Goal: Transaction & Acquisition: Purchase product/service

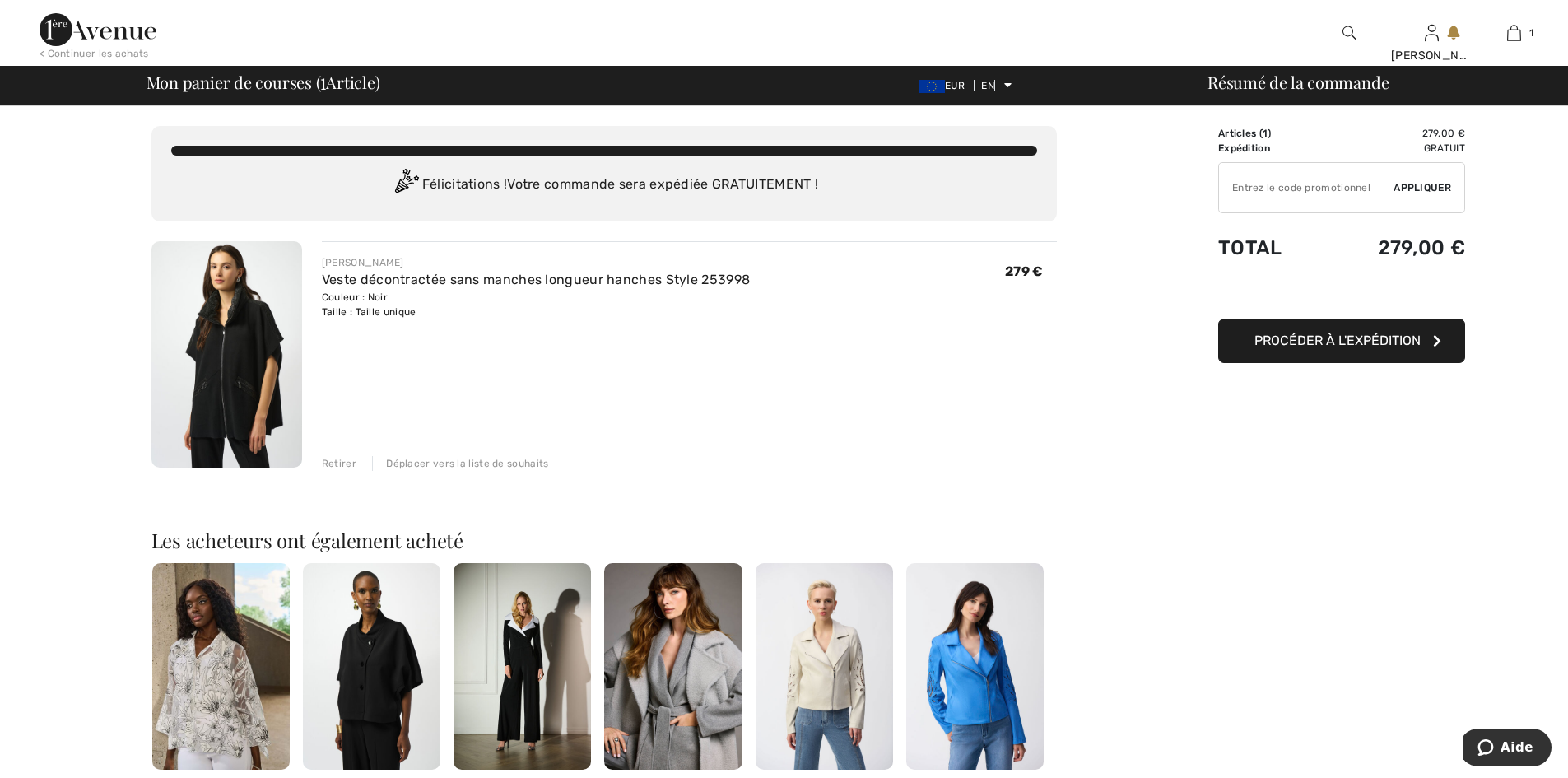
click at [357, 639] on img at bounding box center [372, 666] width 138 height 207
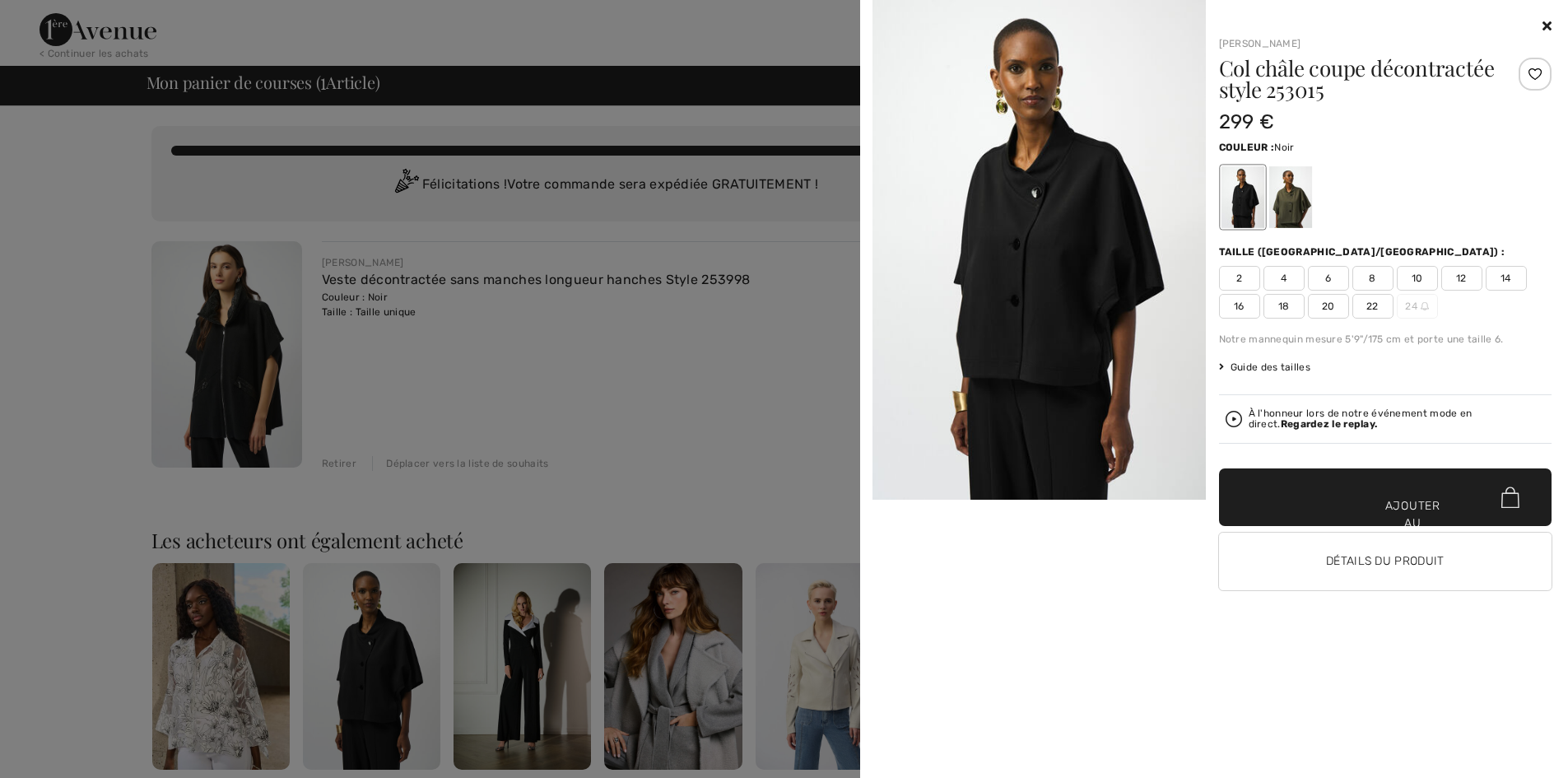
click at [1011, 290] on img at bounding box center [1039, 249] width 334 height 499
click at [983, 282] on img at bounding box center [1039, 249] width 334 height 499
click at [1302, 195] on div at bounding box center [1290, 197] width 43 height 62
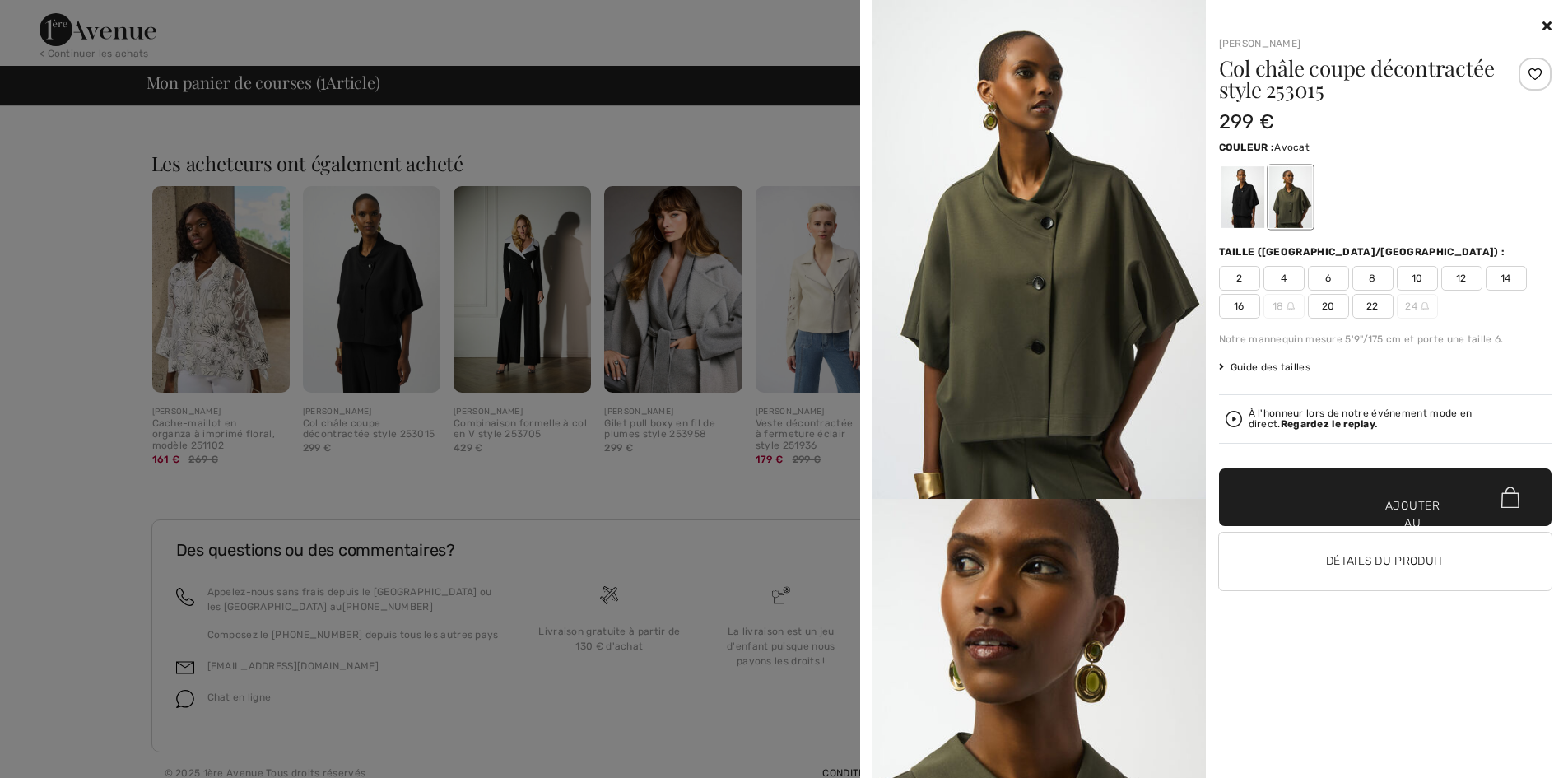
scroll to position [393, 0]
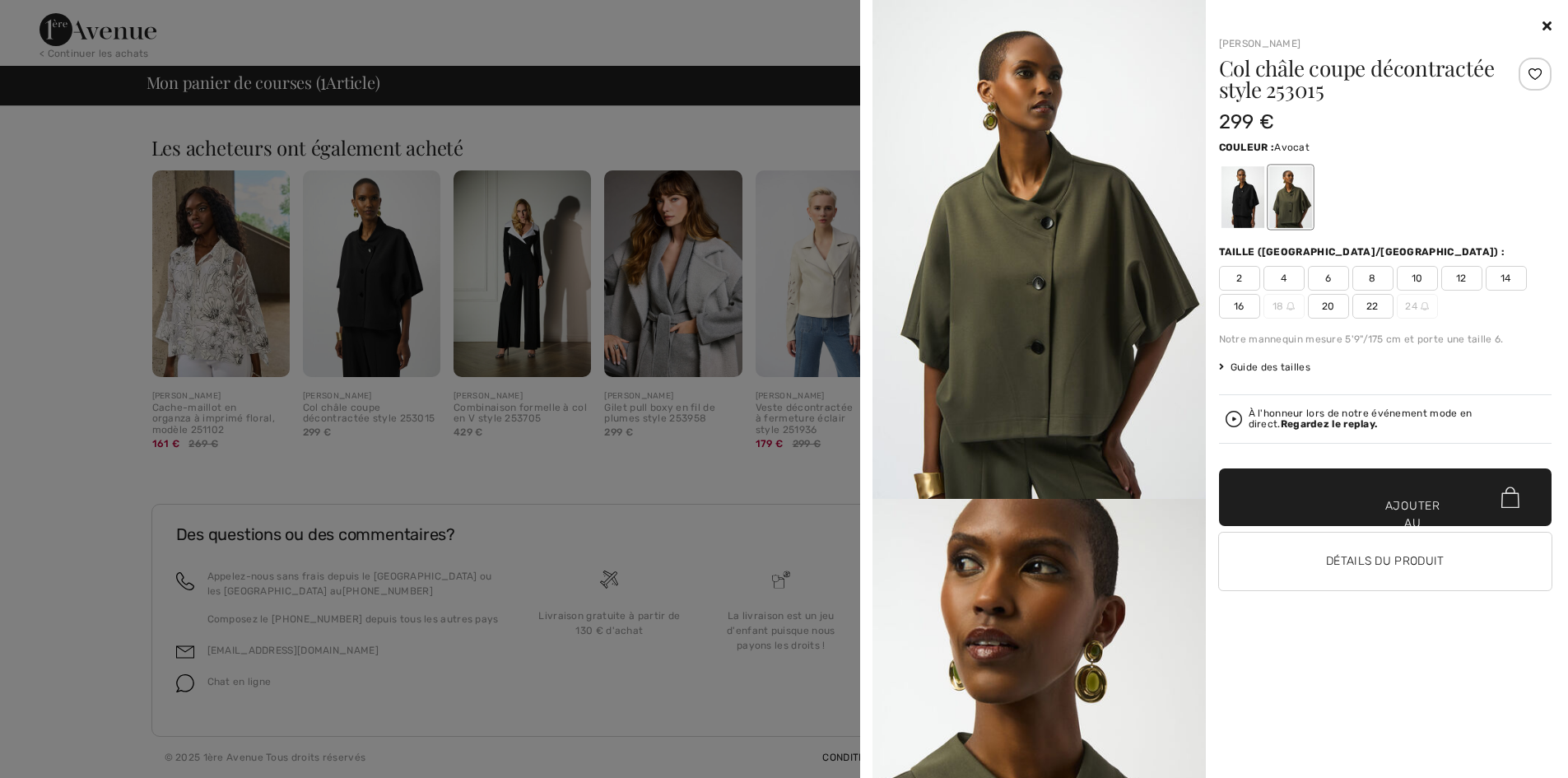
click at [1282, 207] on div at bounding box center [1290, 197] width 43 height 62
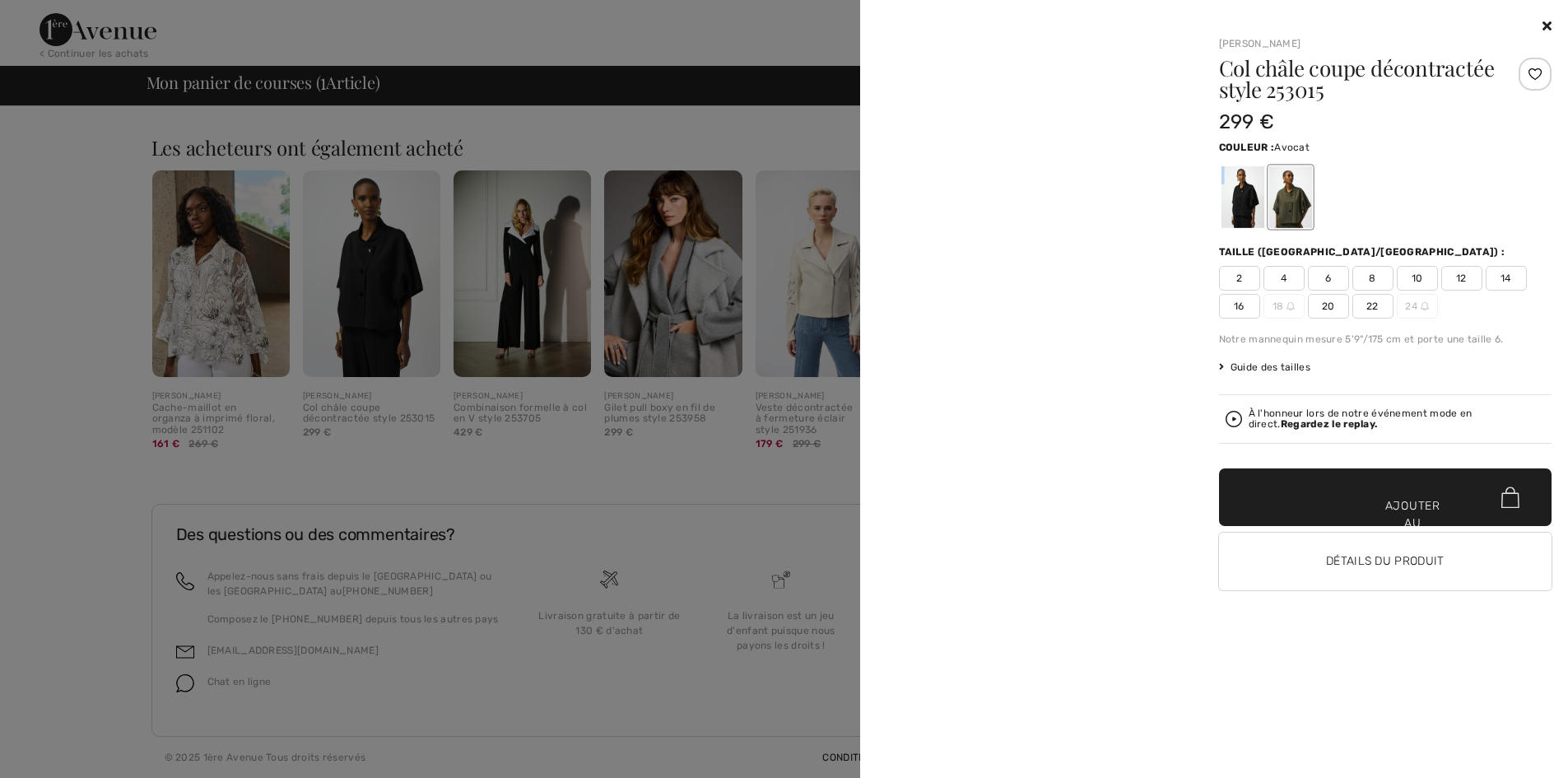
click at [1282, 207] on div at bounding box center [1290, 197] width 43 height 62
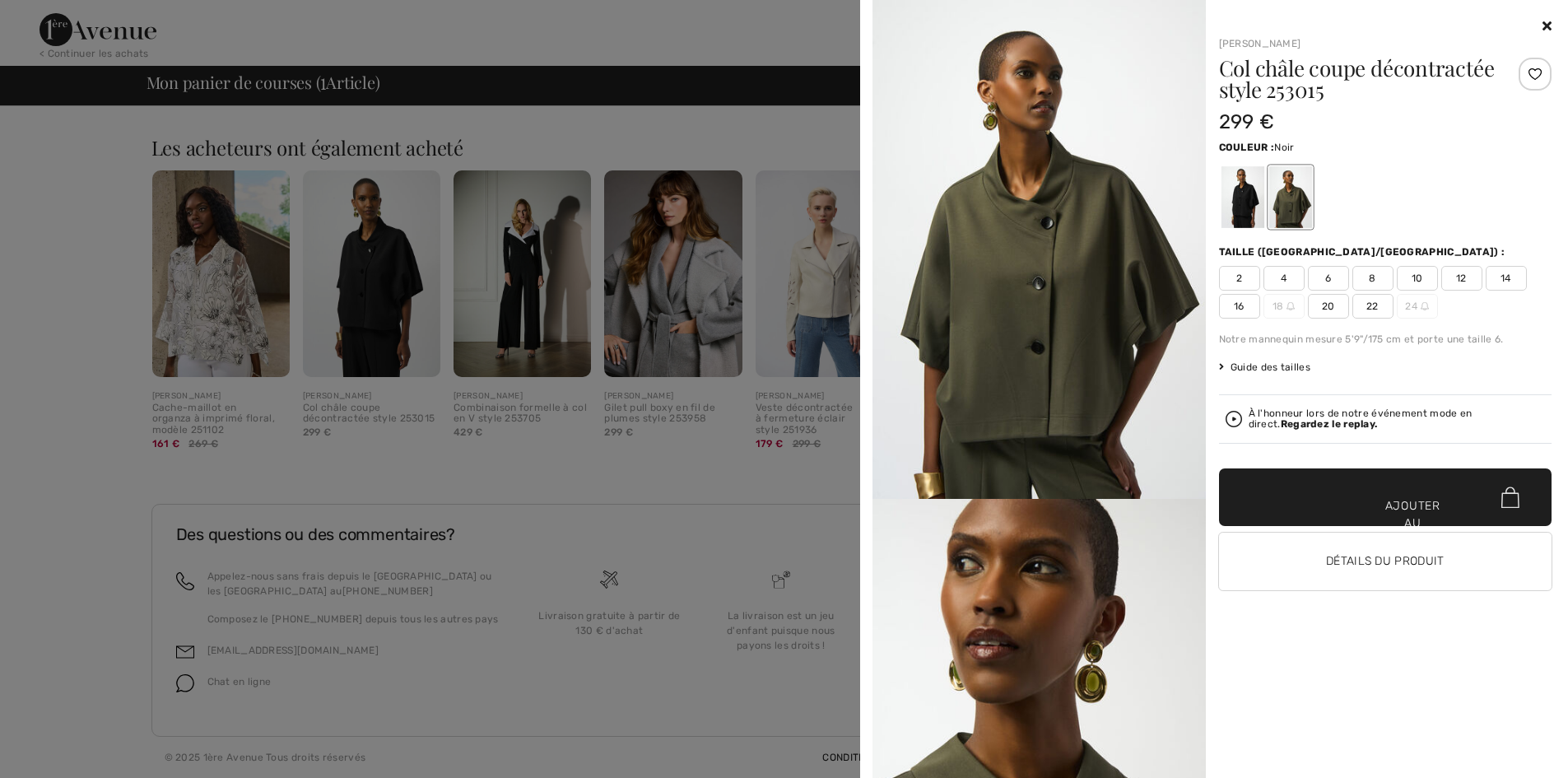
click at [1241, 189] on div at bounding box center [1242, 197] width 43 height 62
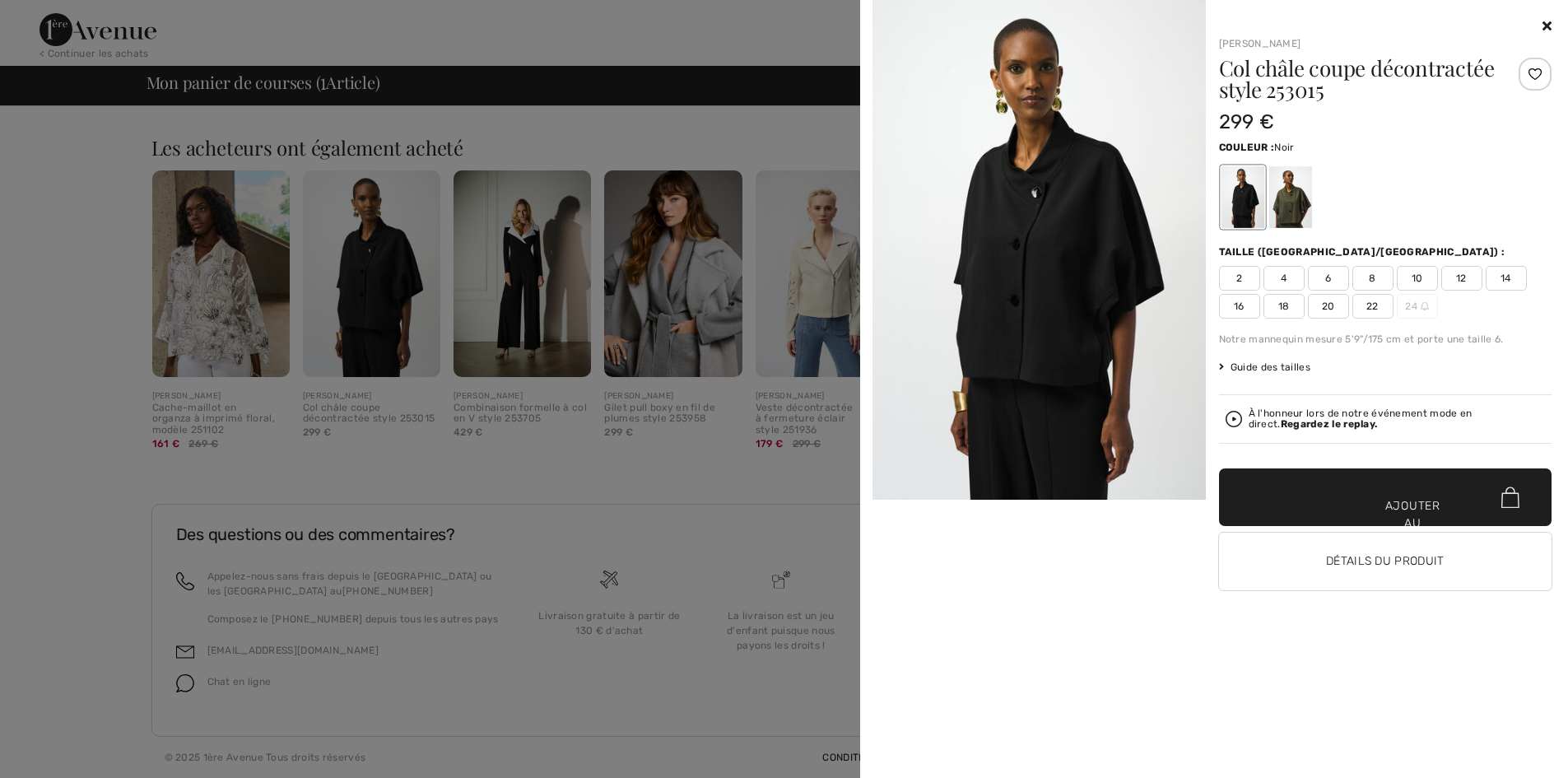
click at [1546, 28] on icon at bounding box center [1547, 25] width 9 height 14
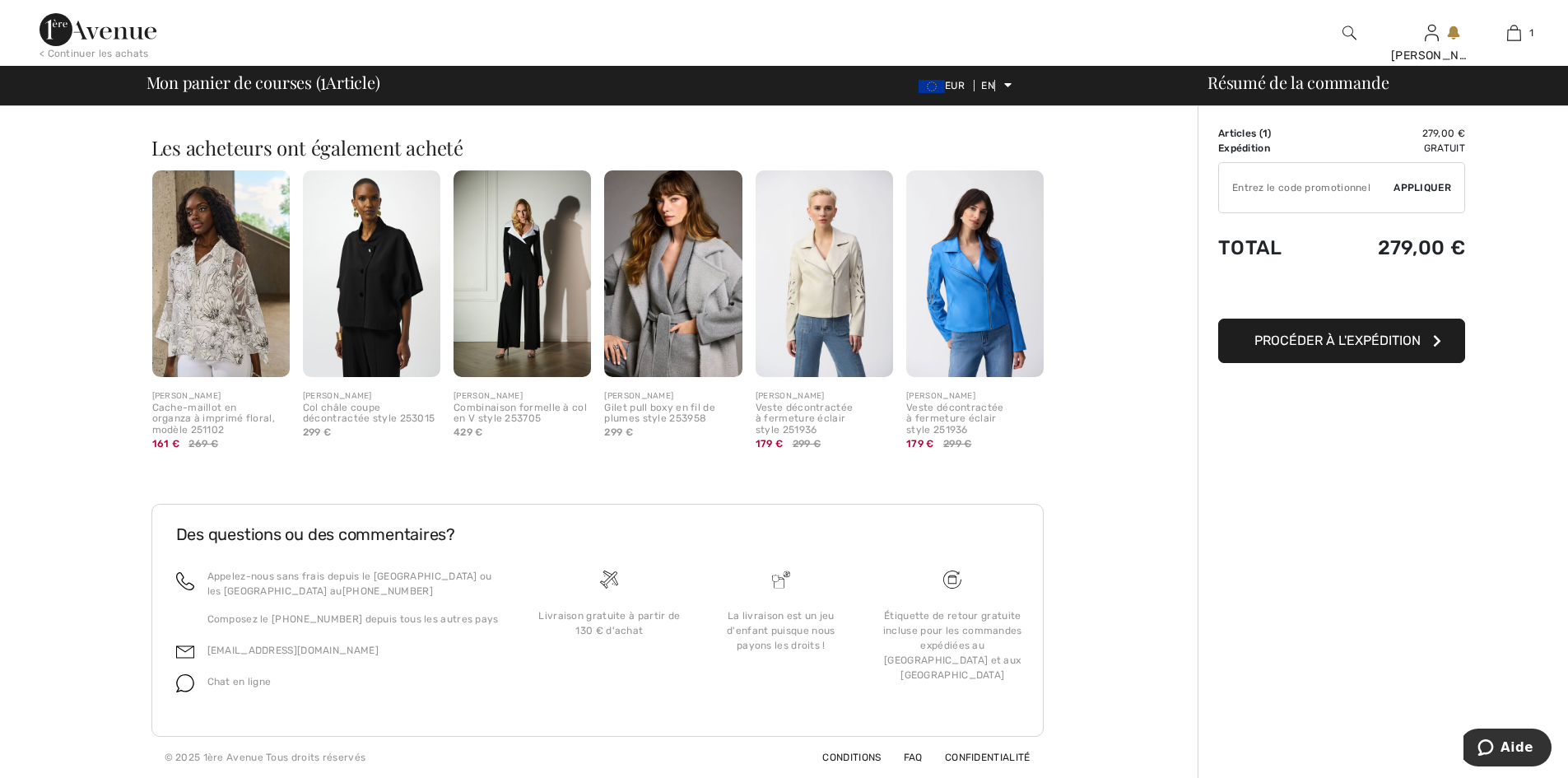
click at [358, 288] on img at bounding box center [372, 274] width 138 height 207
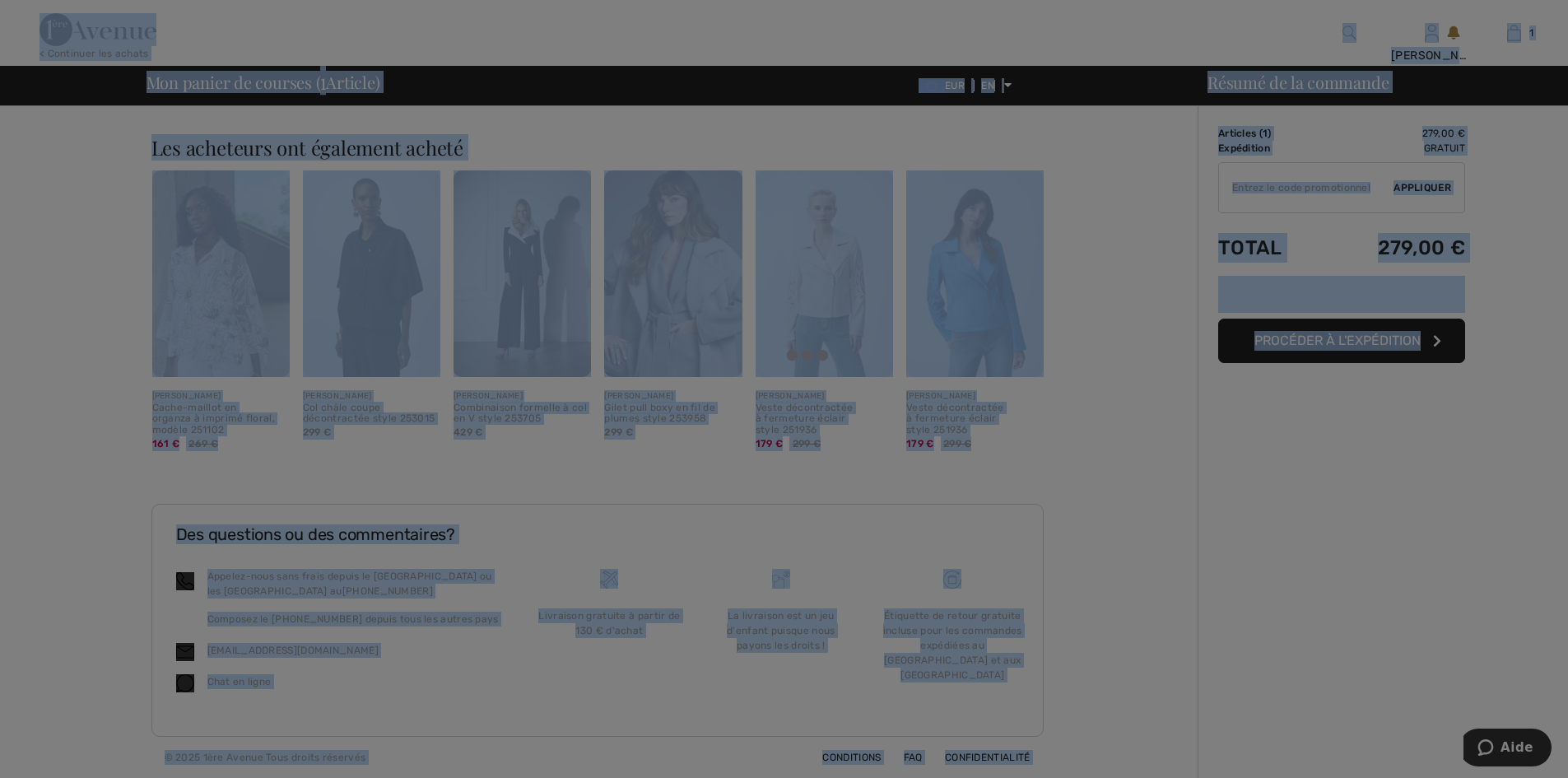
click at [358, 288] on div at bounding box center [784, 389] width 1568 height 778
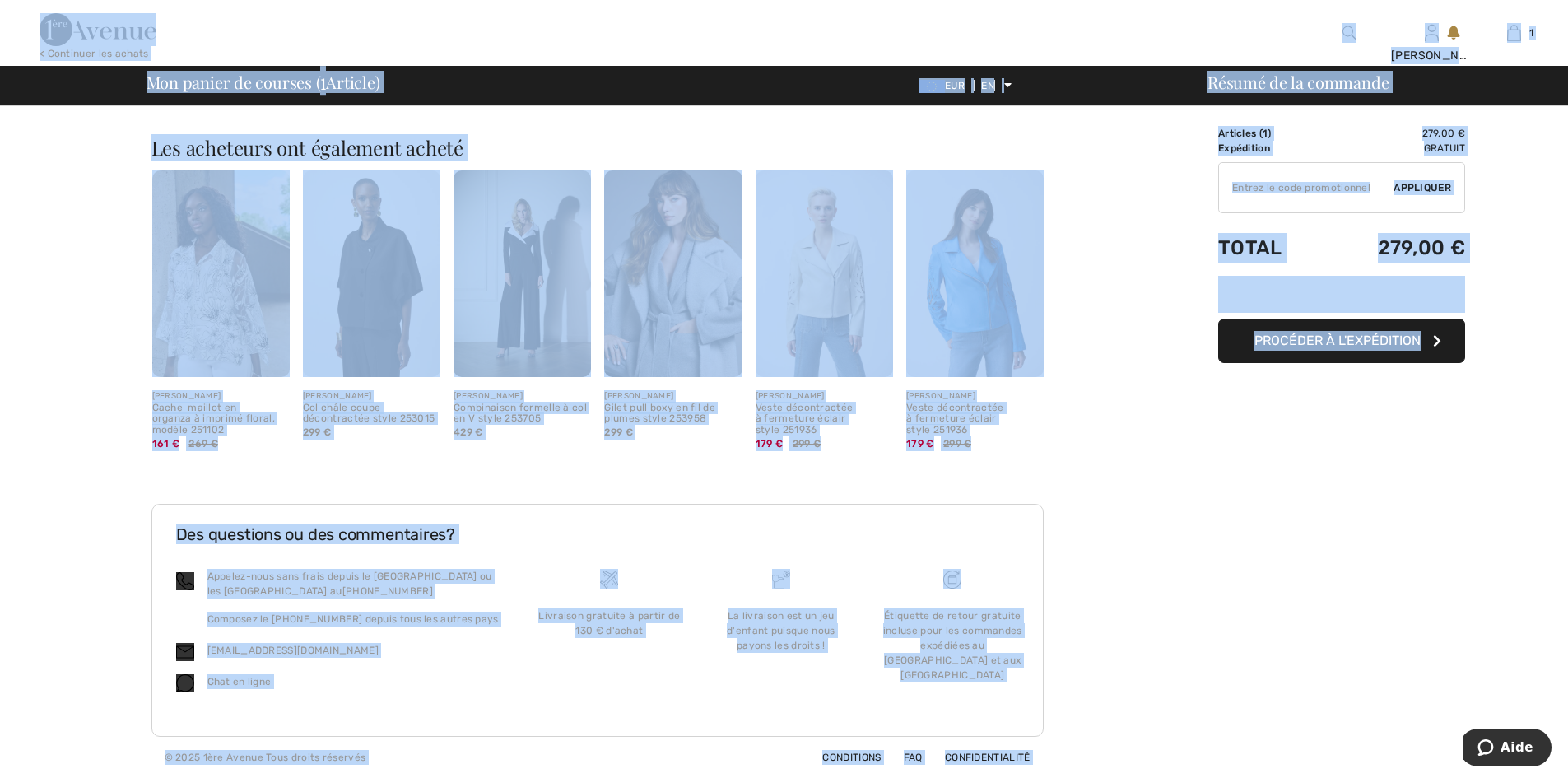
click at [358, 288] on img at bounding box center [372, 274] width 138 height 207
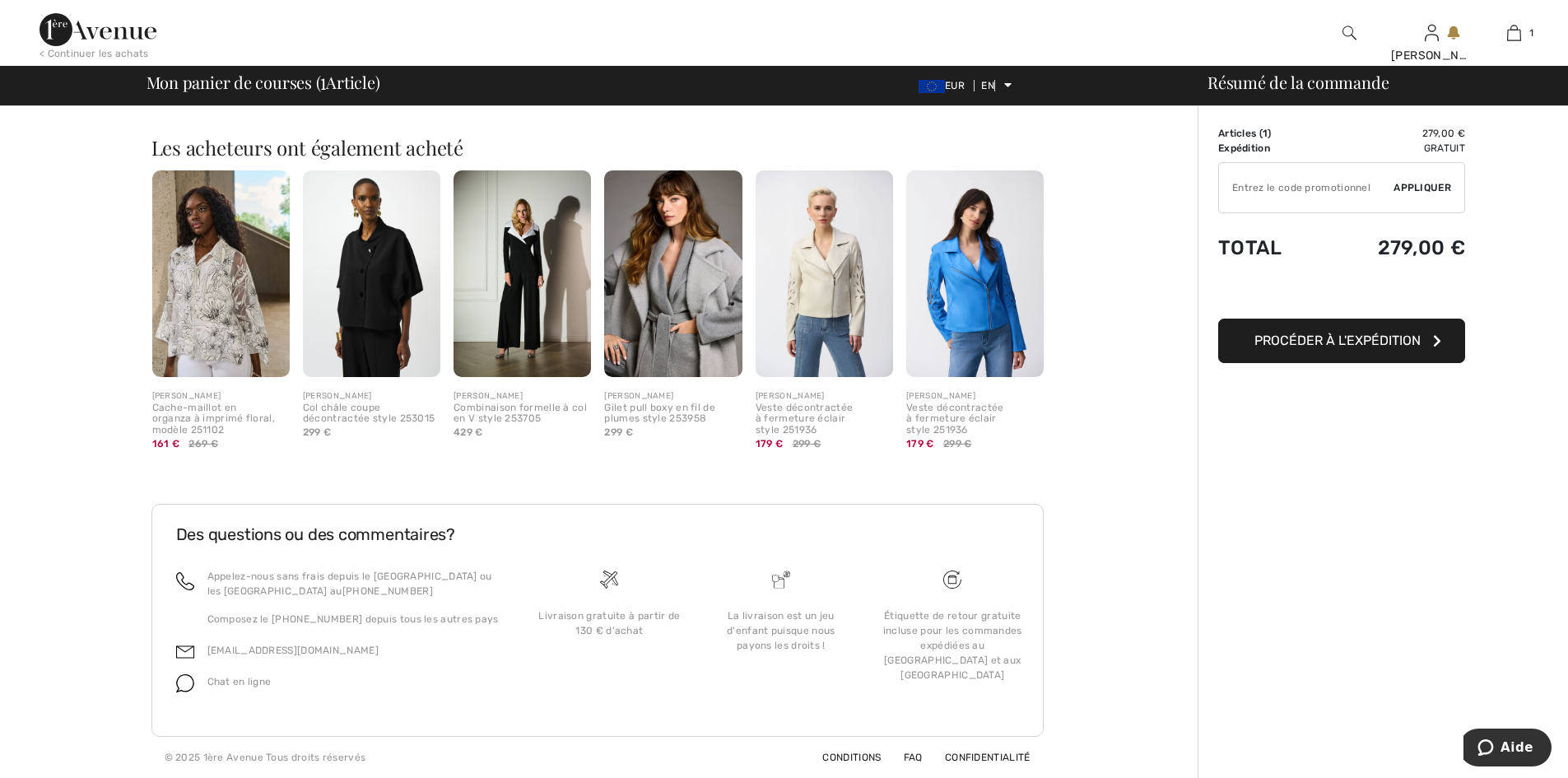
click at [370, 396] on font "[PERSON_NAME]" at bounding box center [338, 396] width 69 height 10
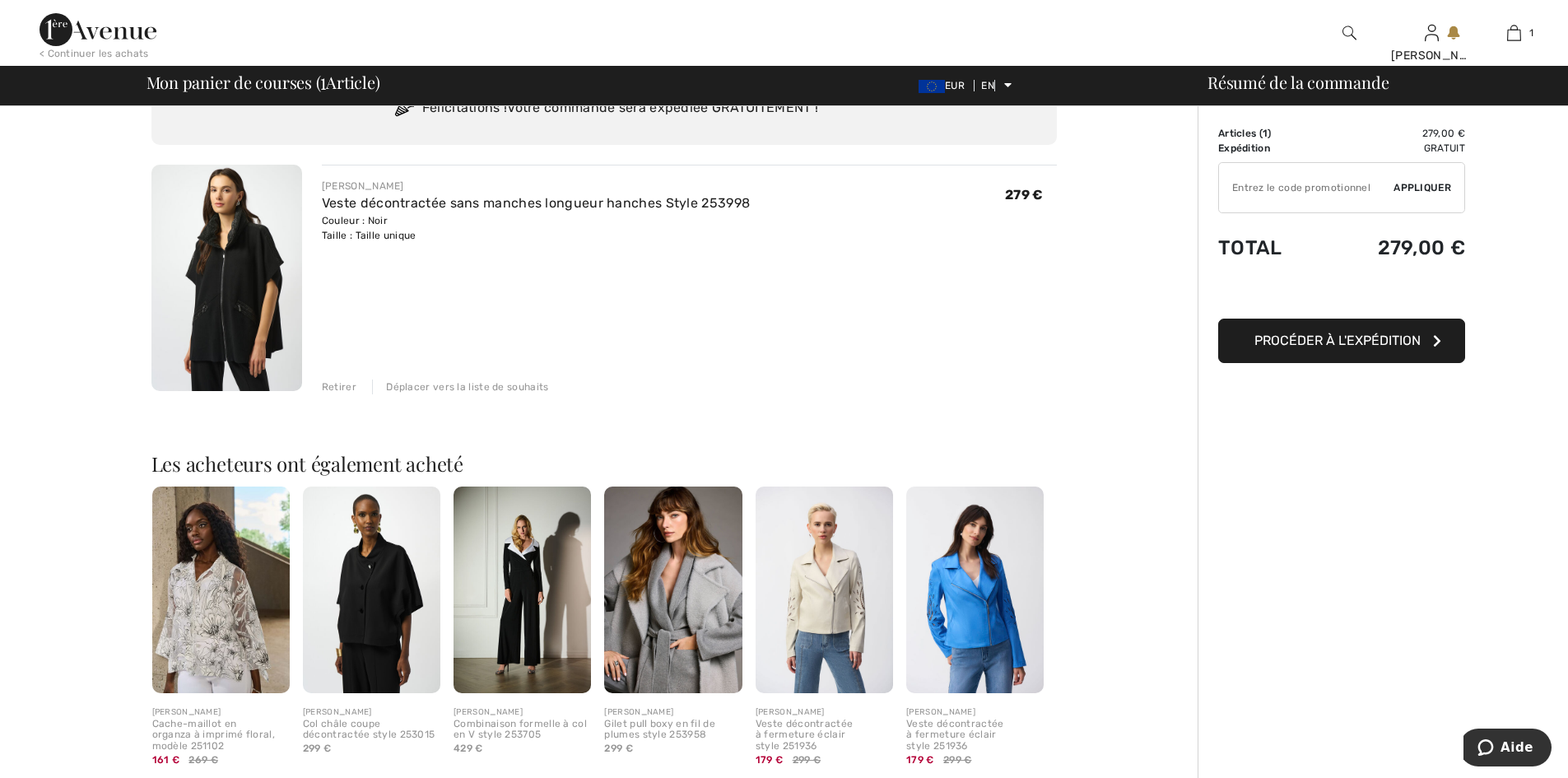
scroll to position [0, 0]
